Goal: Communication & Community: Answer question/provide support

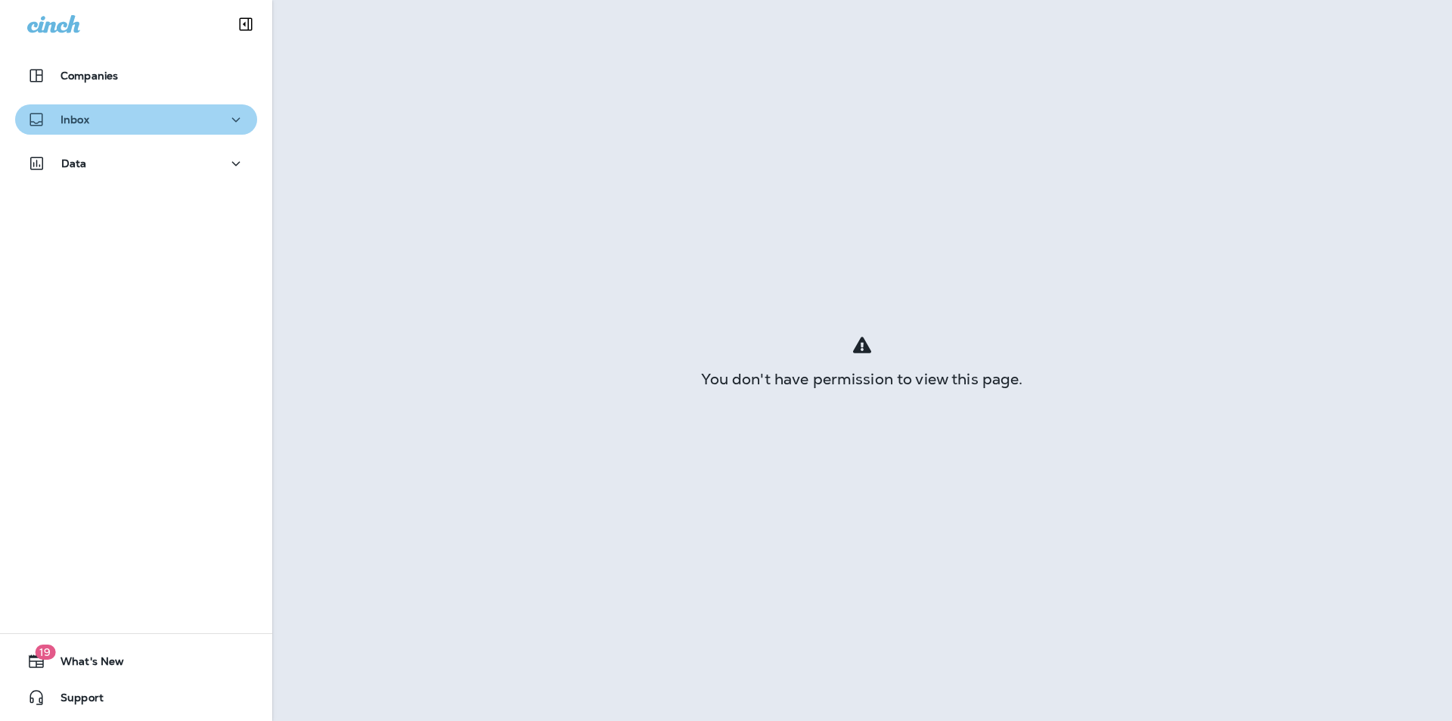
click at [159, 127] on div "Inbox" at bounding box center [136, 119] width 218 height 19
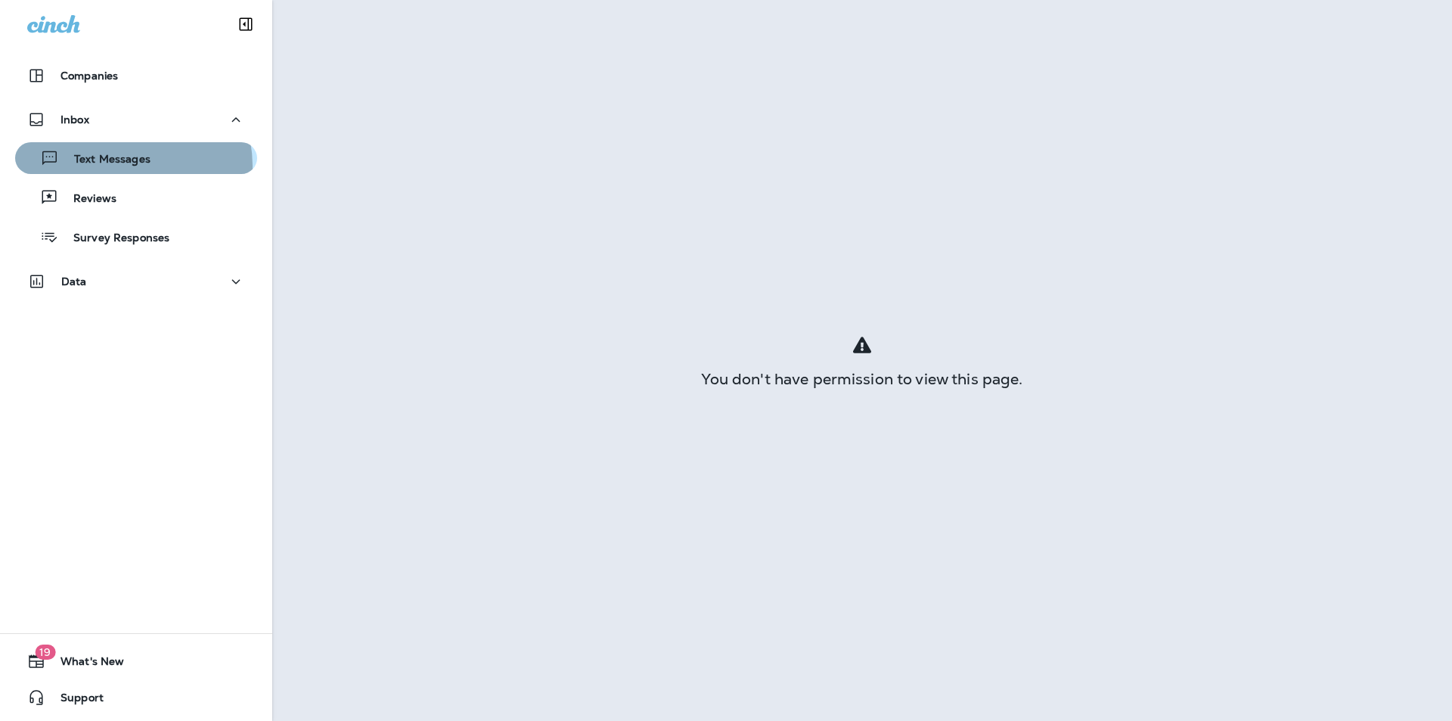
click at [124, 166] on p "Text Messages" at bounding box center [105, 160] width 92 height 14
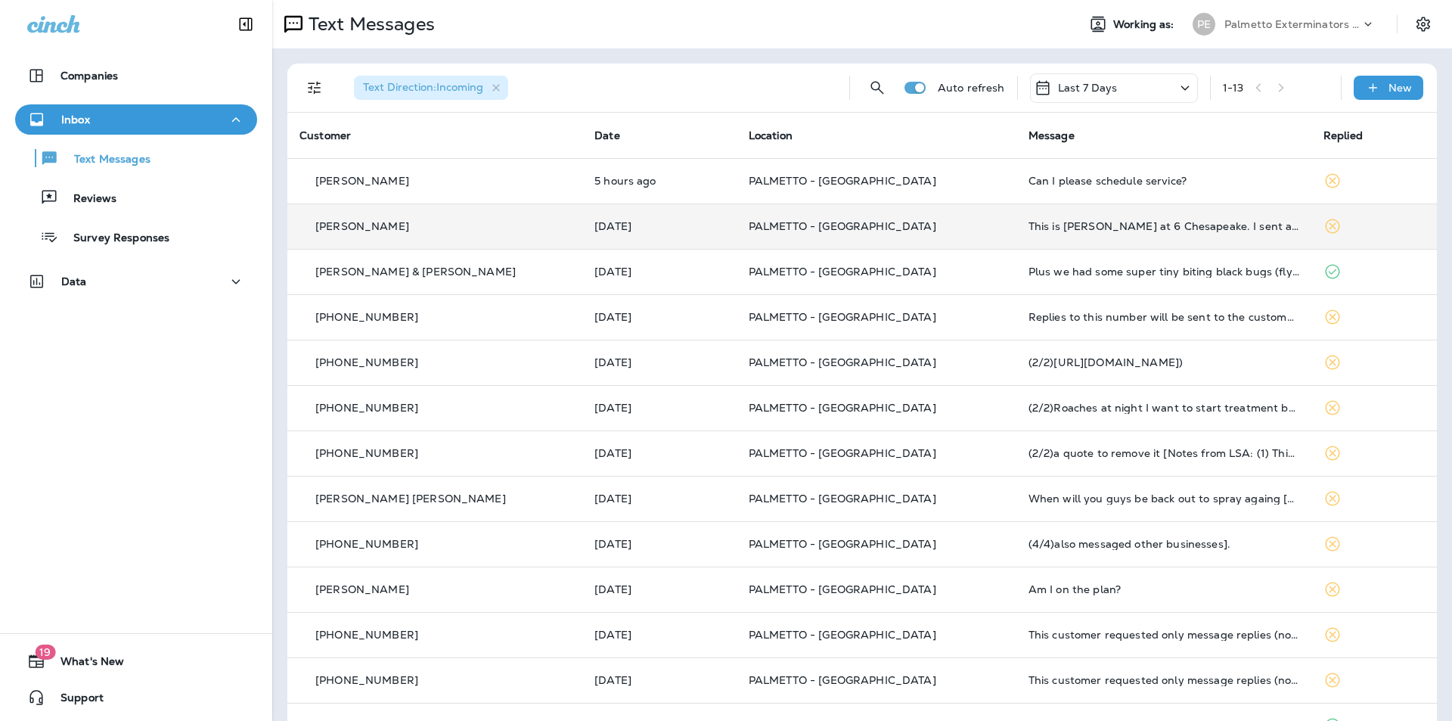
click at [737, 244] on td "PALMETTO - [GEOGRAPHIC_DATA]" at bounding box center [877, 225] width 280 height 45
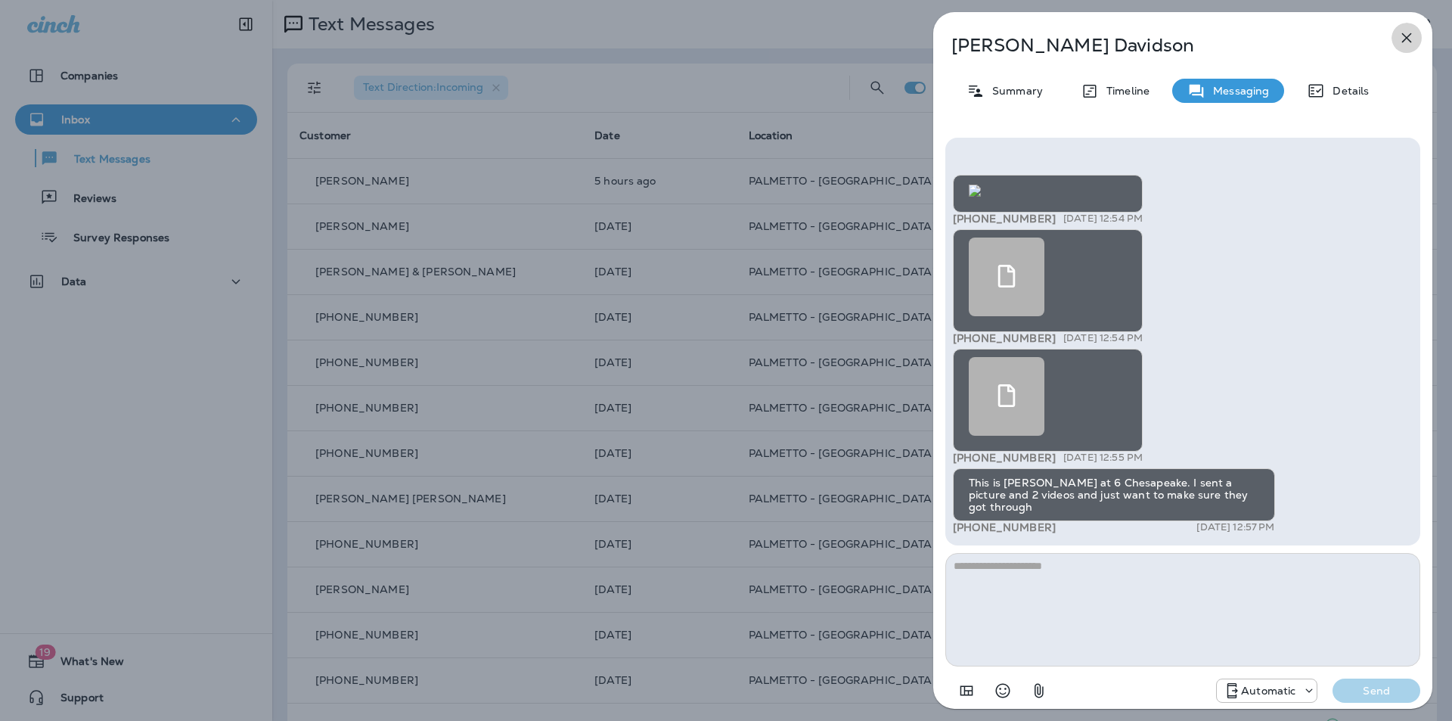
click at [1403, 42] on icon "button" at bounding box center [1407, 38] width 10 height 10
